Goal: Information Seeking & Learning: Learn about a topic

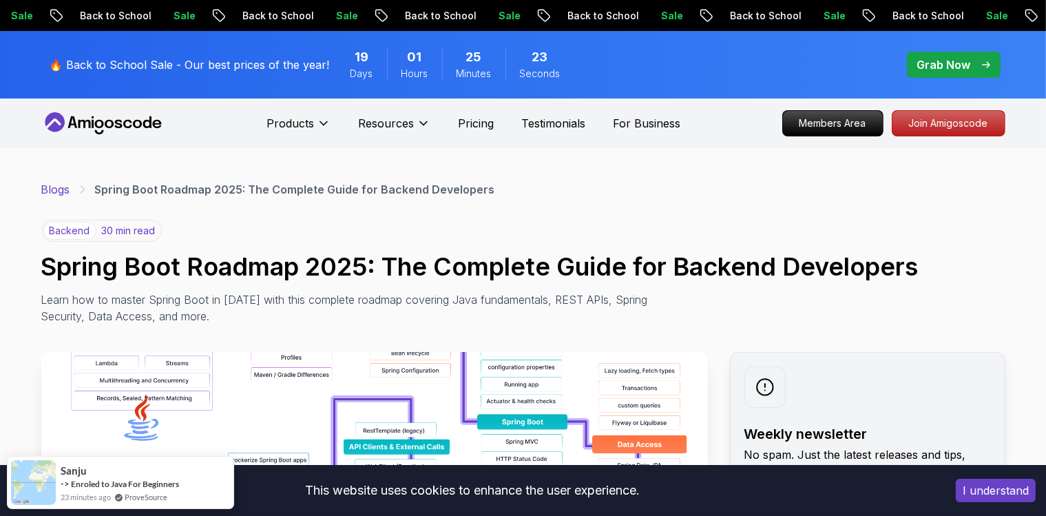
click at [58, 195] on link "Blogs" at bounding box center [55, 189] width 29 height 17
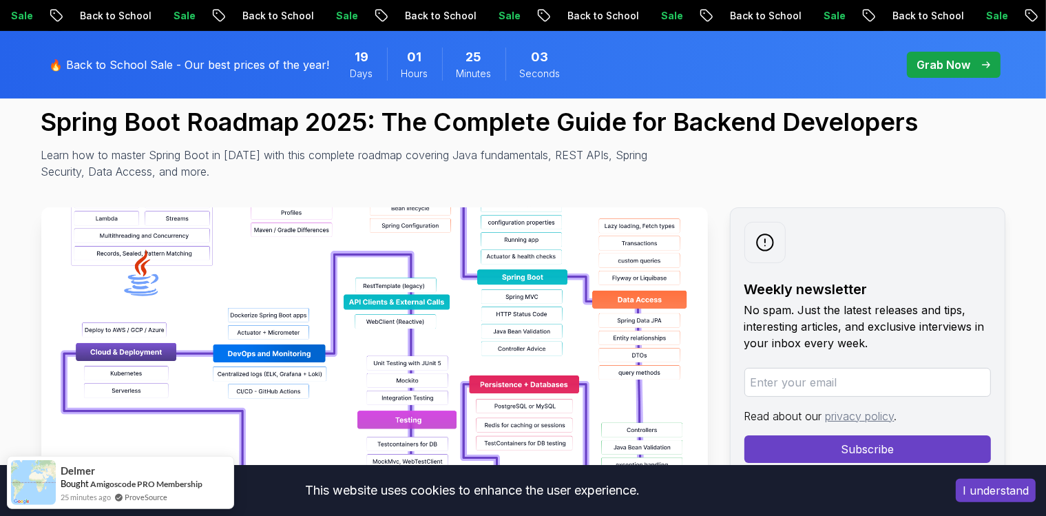
scroll to position [102, 0]
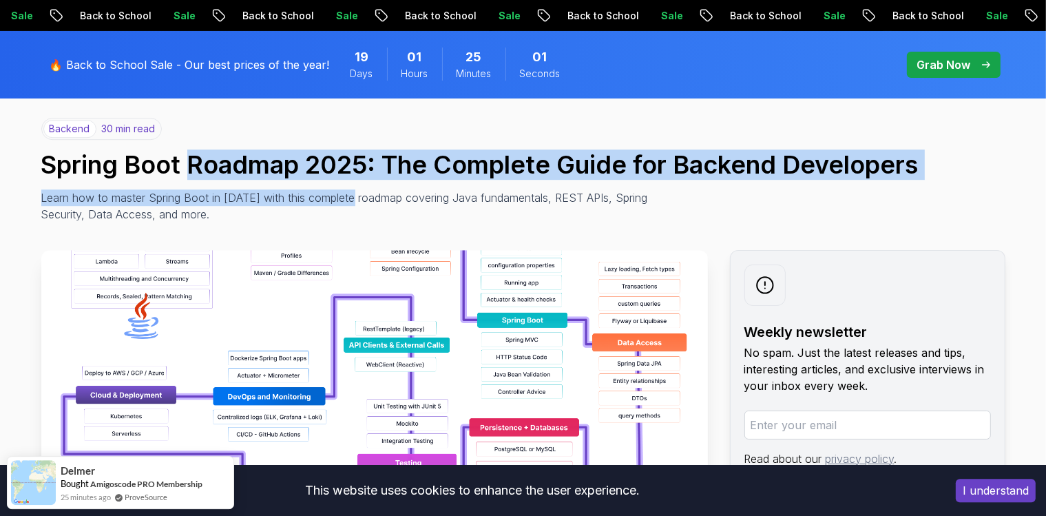
drag, startPoint x: 191, startPoint y: 169, endPoint x: 355, endPoint y: 192, distance: 165.4
click at [355, 192] on div "backend 30 min read Spring Boot Roadmap 2025: The Complete Guide for Backend De…" at bounding box center [523, 170] width 964 height 105
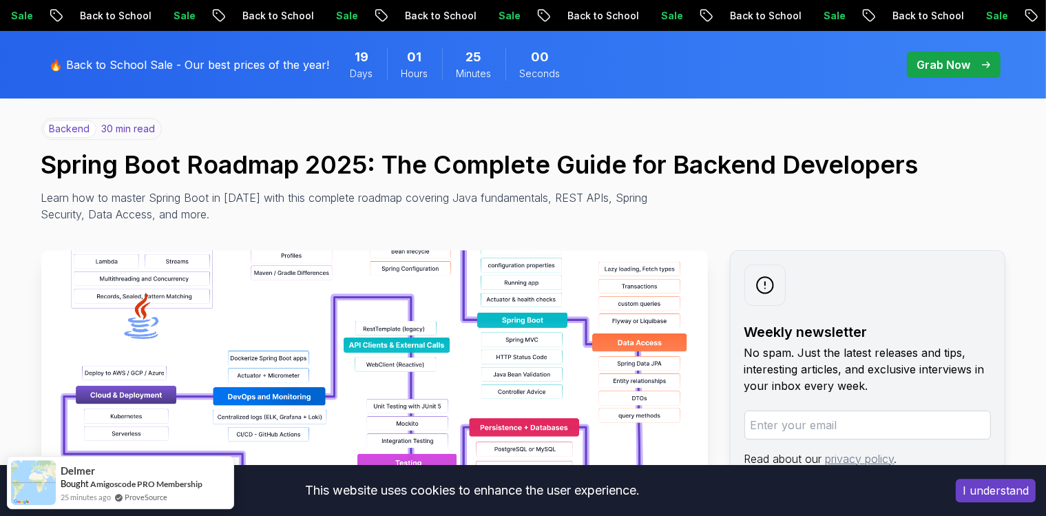
click at [494, 211] on p "Learn how to master Spring Boot in 2025 with this complete roadmap covering Jav…" at bounding box center [349, 205] width 617 height 33
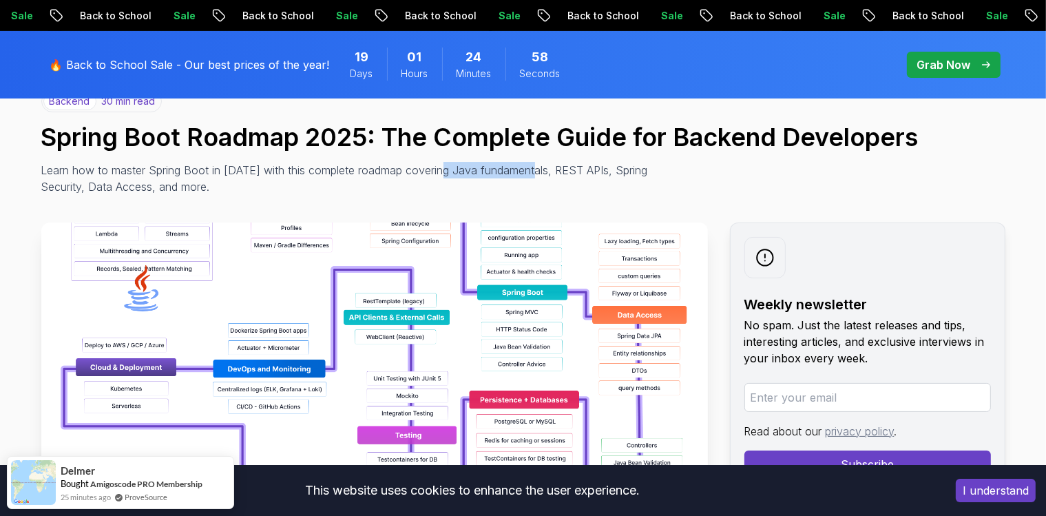
drag, startPoint x: 536, startPoint y: 170, endPoint x: 449, endPoint y: 164, distance: 87.7
click at [449, 164] on p "Learn how to master Spring Boot in 2025 with this complete roadmap covering Jav…" at bounding box center [349, 178] width 617 height 33
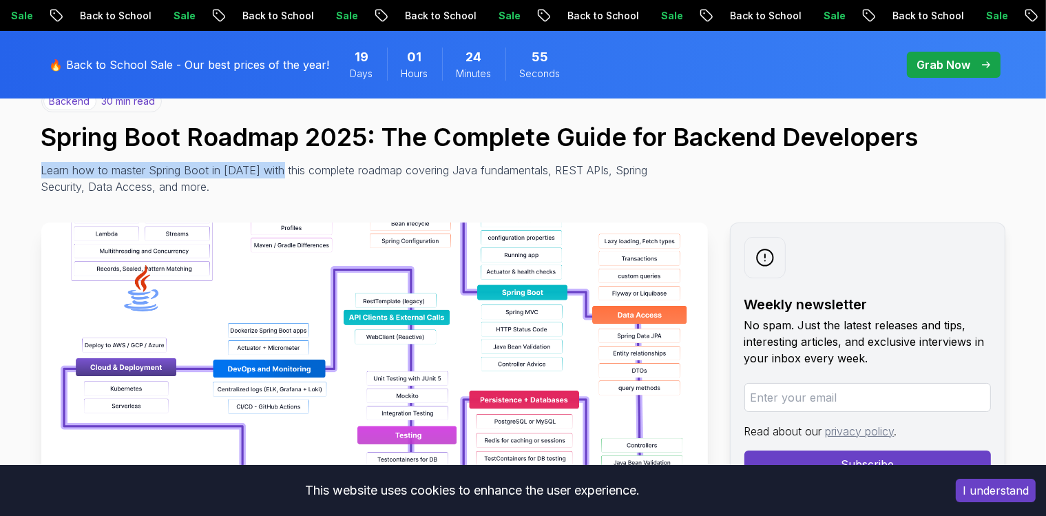
drag, startPoint x: 43, startPoint y: 172, endPoint x: 280, endPoint y: 169, distance: 237.6
click at [280, 169] on p "Learn how to master Spring Boot in 2025 with this complete roadmap covering Jav…" at bounding box center [349, 178] width 617 height 33
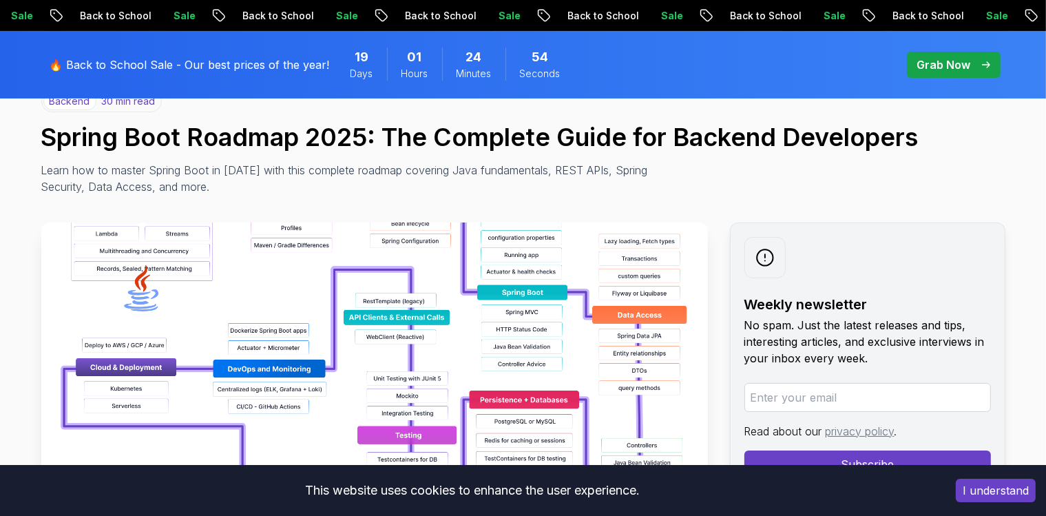
click at [302, 183] on p "Learn how to master Spring Boot in 2025 with this complete roadmap covering Jav…" at bounding box center [349, 178] width 617 height 33
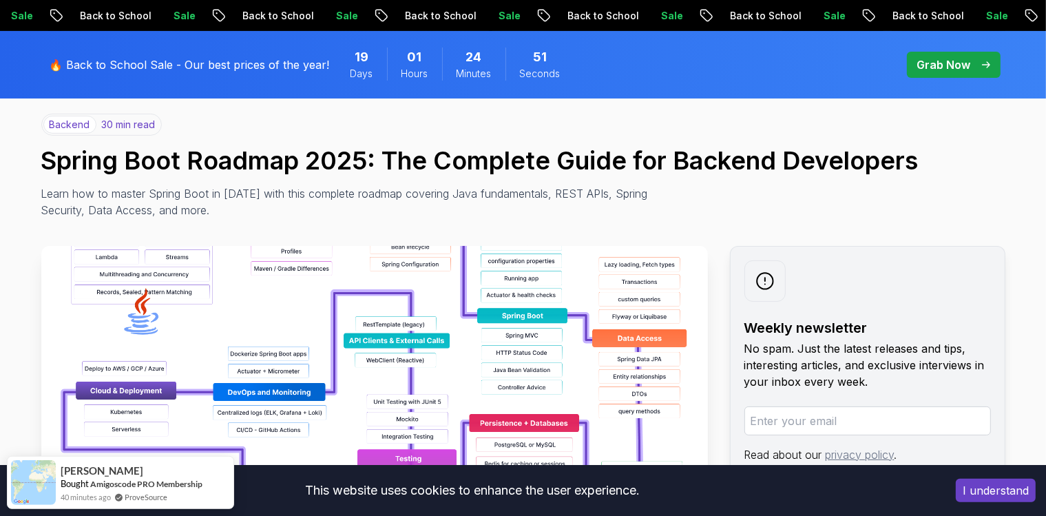
scroll to position [105, 0]
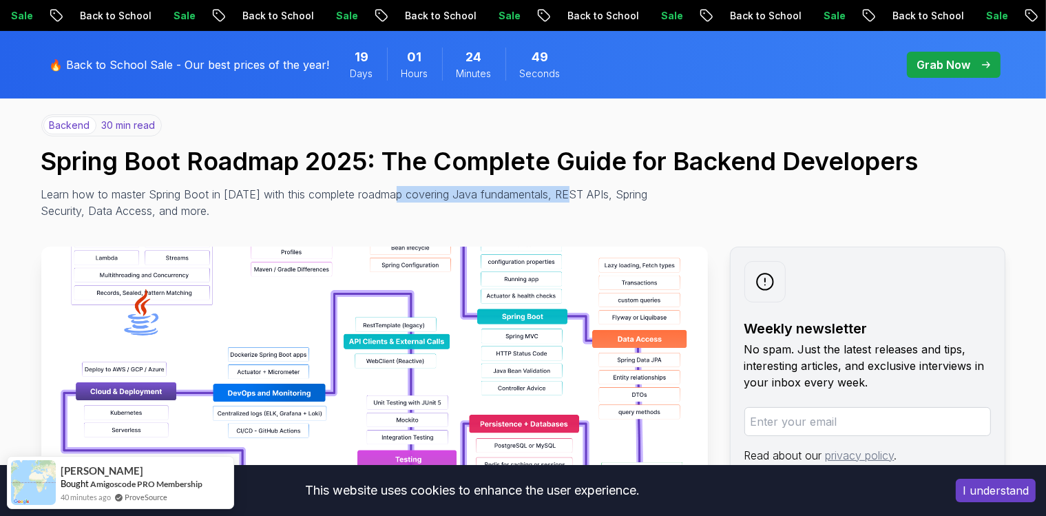
drag, startPoint x: 398, startPoint y: 194, endPoint x: 578, endPoint y: 199, distance: 180.5
click at [578, 199] on p "Learn how to master Spring Boot in 2025 with this complete roadmap covering Jav…" at bounding box center [349, 202] width 617 height 33
click at [630, 204] on p "Learn how to master Spring Boot in 2025 with this complete roadmap covering Jav…" at bounding box center [349, 202] width 617 height 33
drag, startPoint x: 643, startPoint y: 196, endPoint x: 568, endPoint y: 198, distance: 75.1
click at [568, 198] on p "Learn how to master Spring Boot in 2025 with this complete roadmap covering Jav…" at bounding box center [349, 202] width 617 height 33
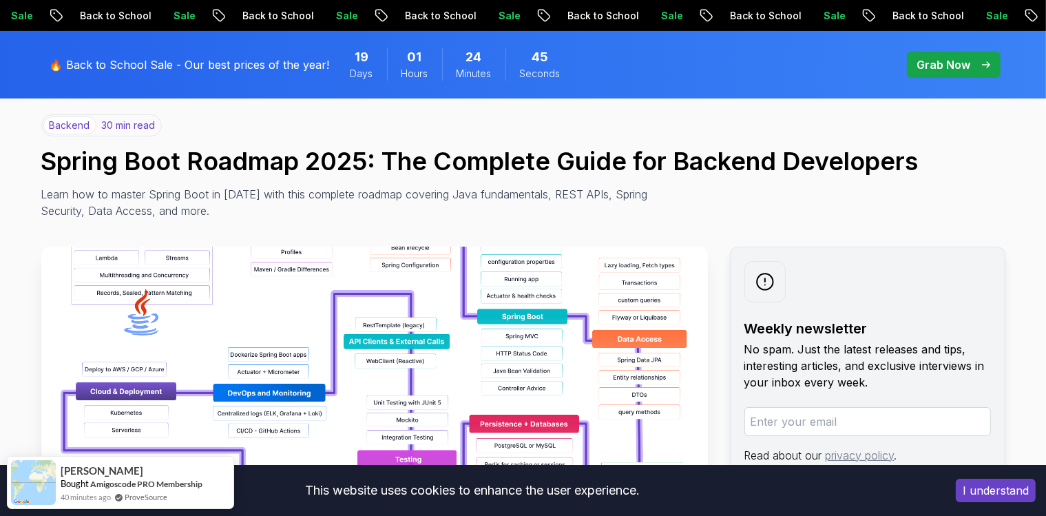
click at [562, 211] on p "Learn how to master Spring Boot in 2025 with this complete roadmap covering Jav…" at bounding box center [349, 202] width 617 height 33
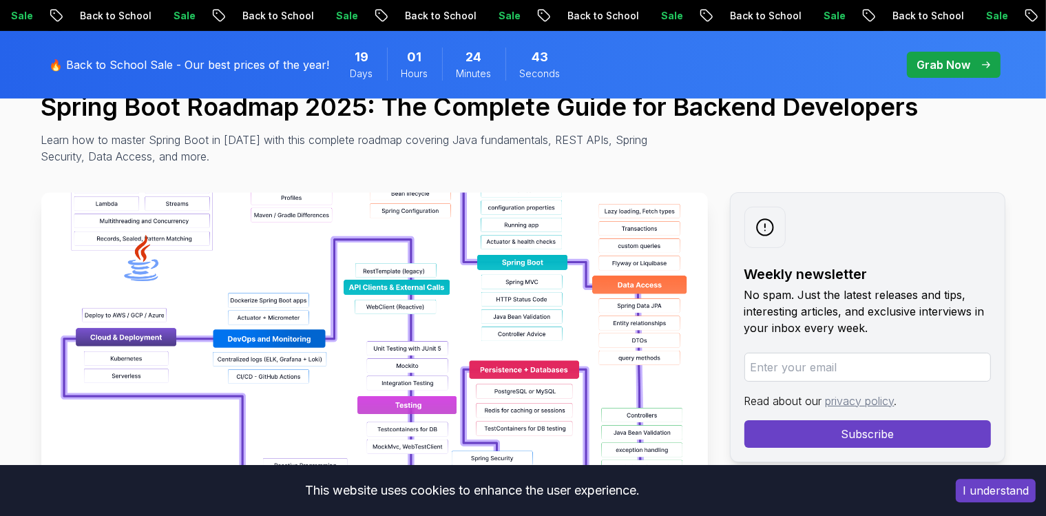
click at [167, 253] on img at bounding box center [374, 347] width 666 height 310
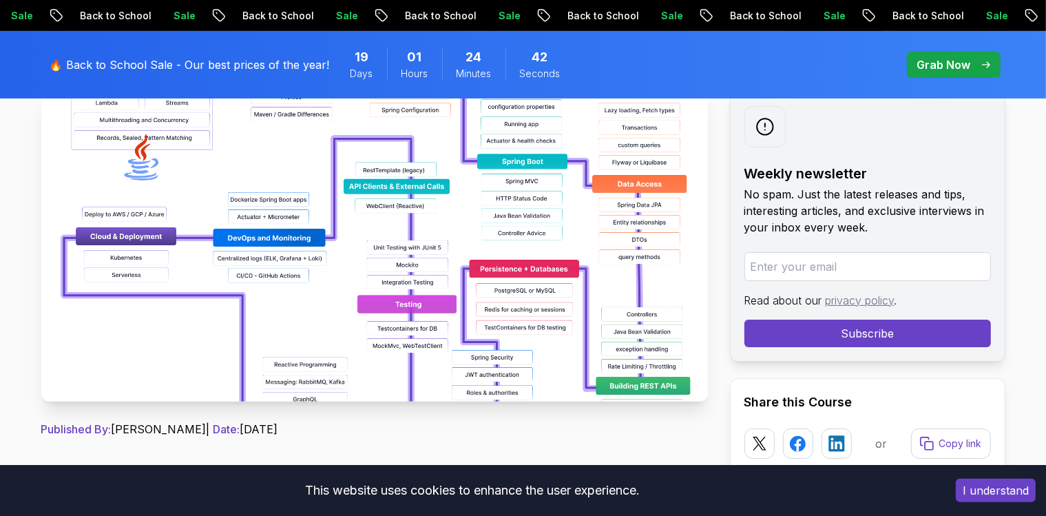
scroll to position [317, 0]
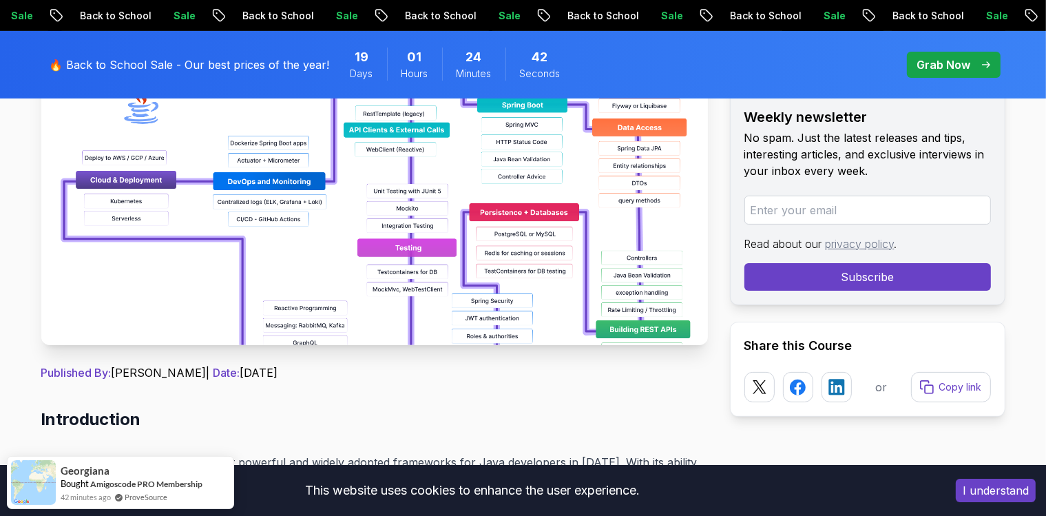
click at [167, 254] on img at bounding box center [374, 190] width 666 height 310
click at [325, 250] on img at bounding box center [374, 190] width 666 height 310
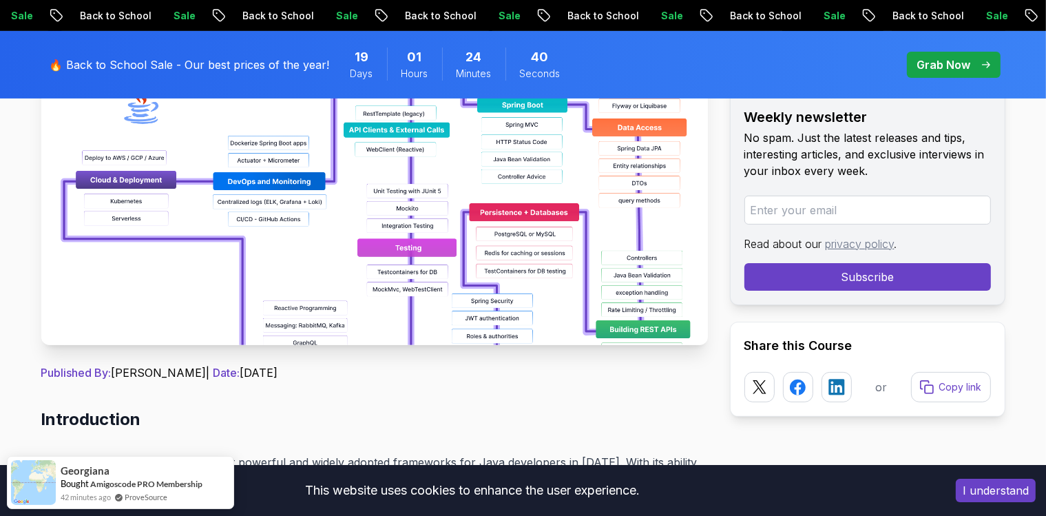
click at [325, 250] on img at bounding box center [374, 190] width 666 height 310
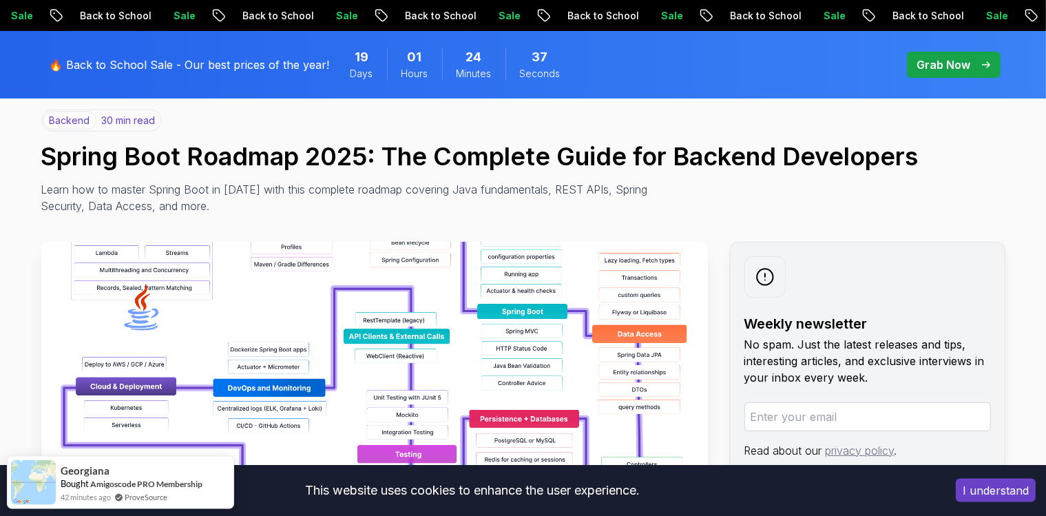
scroll to position [196, 0]
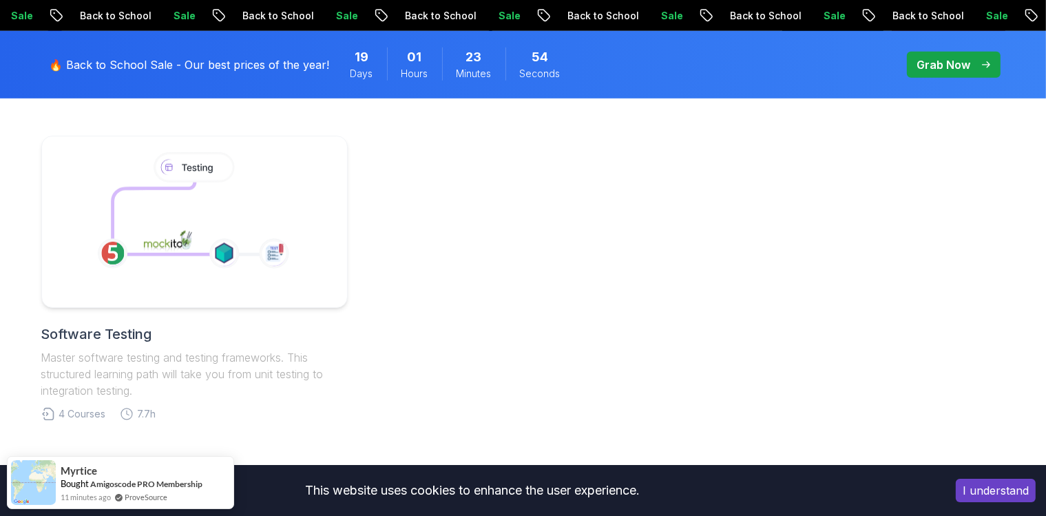
scroll to position [1034, 0]
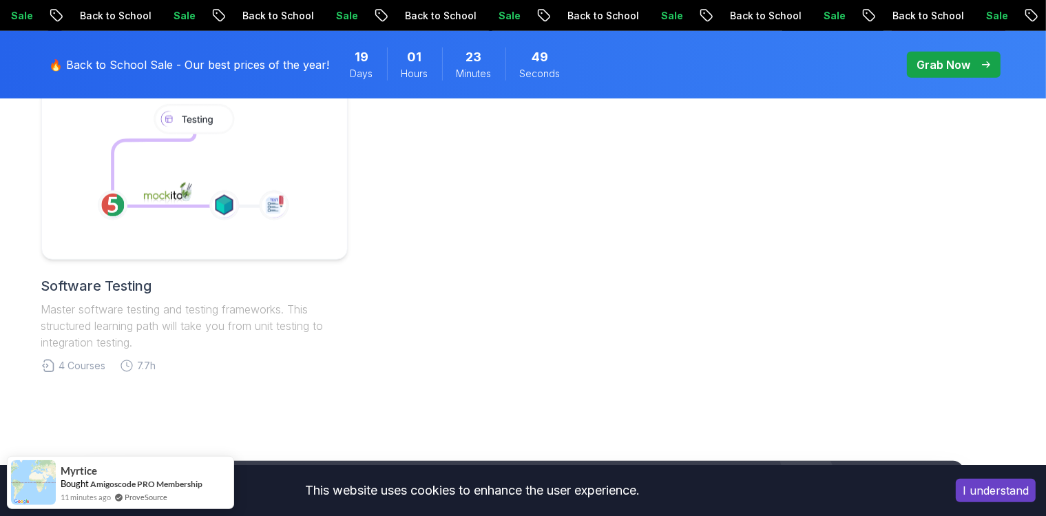
click at [728, 141] on body "Sale Back to School Sale Back to School Sale Back to School Sale Back to School…" at bounding box center [523, 38] width 1046 height 2144
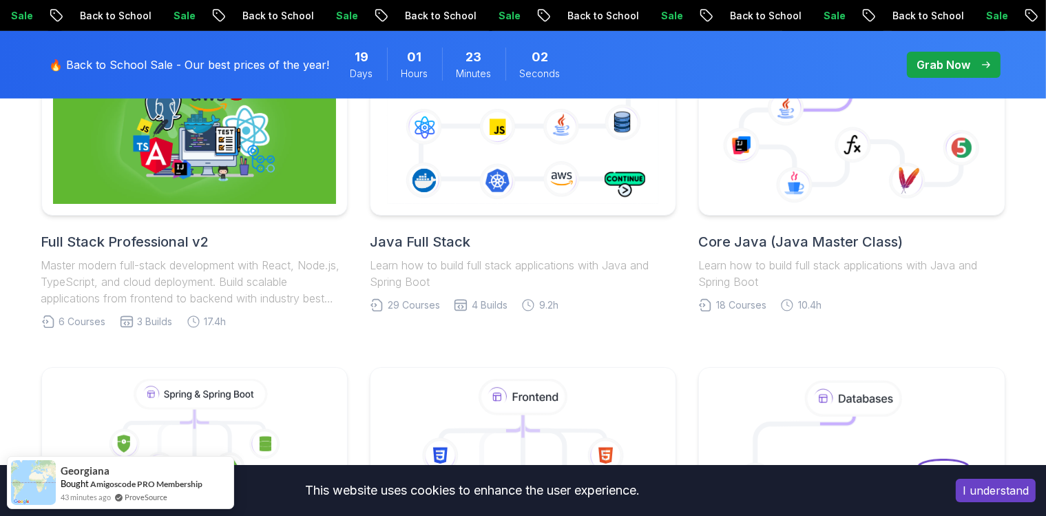
scroll to position [351, 0]
